Goal: Find specific page/section: Find specific page/section

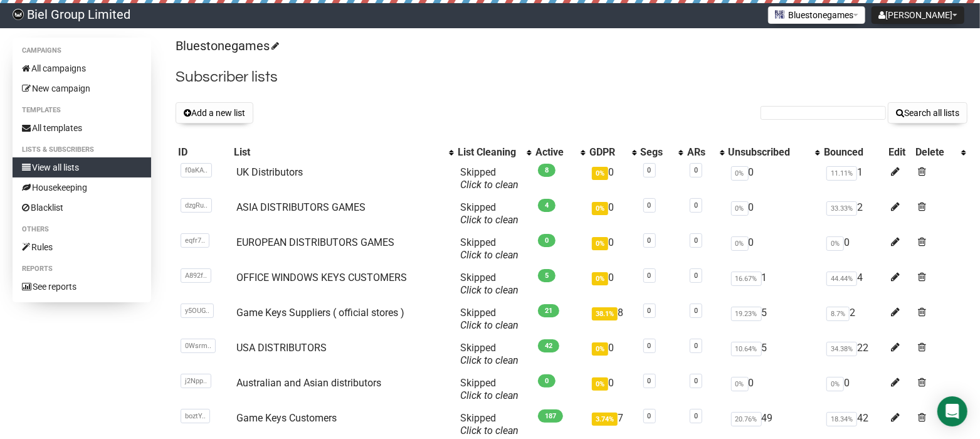
click at [784, 112] on input "text" at bounding box center [822, 113] width 125 height 14
type input "[PERSON_NAME]"
click at [887, 102] on button "Search all lists" at bounding box center [927, 112] width 80 height 21
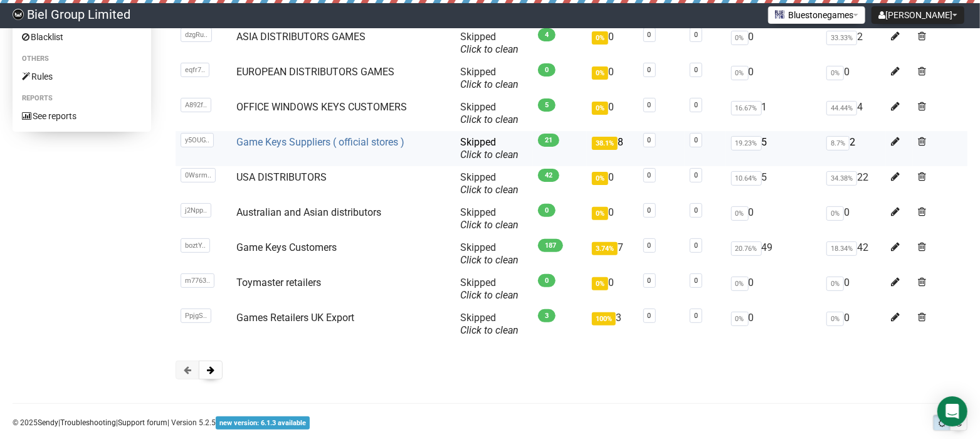
scroll to position [172, 0]
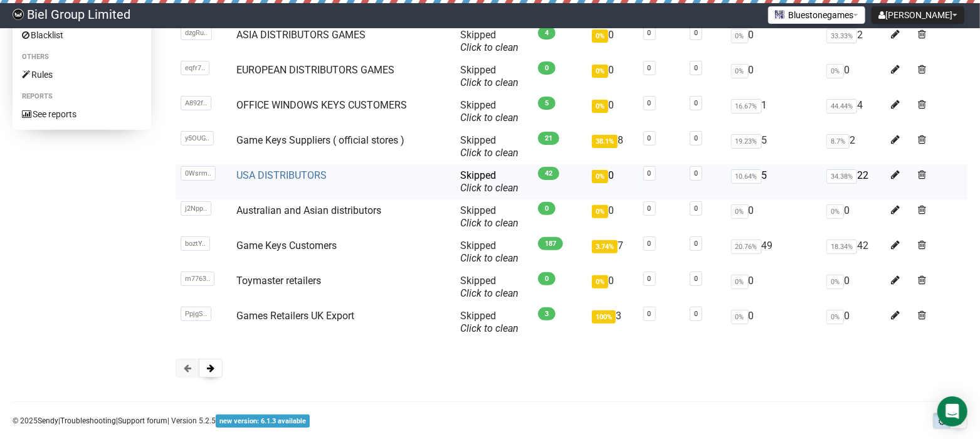
click at [294, 177] on link "USA DISTRIBUTORS" at bounding box center [282, 175] width 90 height 12
